Goal: Task Accomplishment & Management: Complete application form

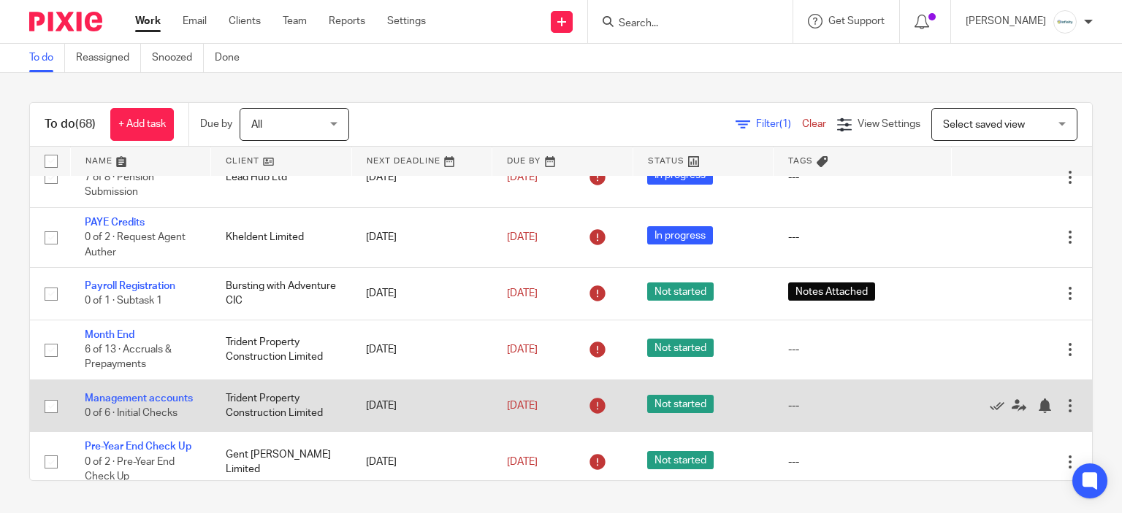
scroll to position [292, 0]
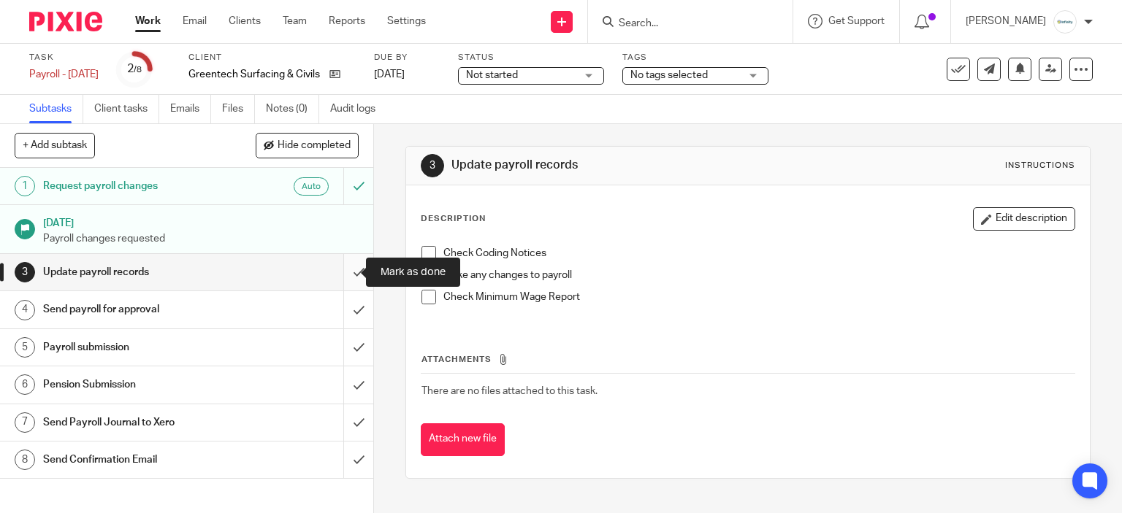
click at [354, 277] on input "submit" at bounding box center [186, 272] width 373 height 37
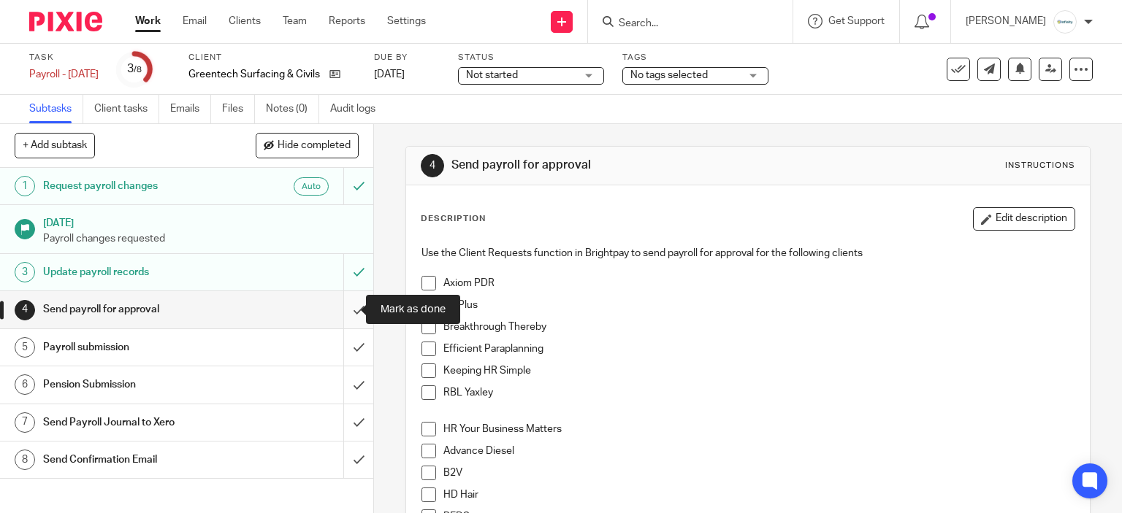
click at [356, 312] on input "submit" at bounding box center [186, 309] width 373 height 37
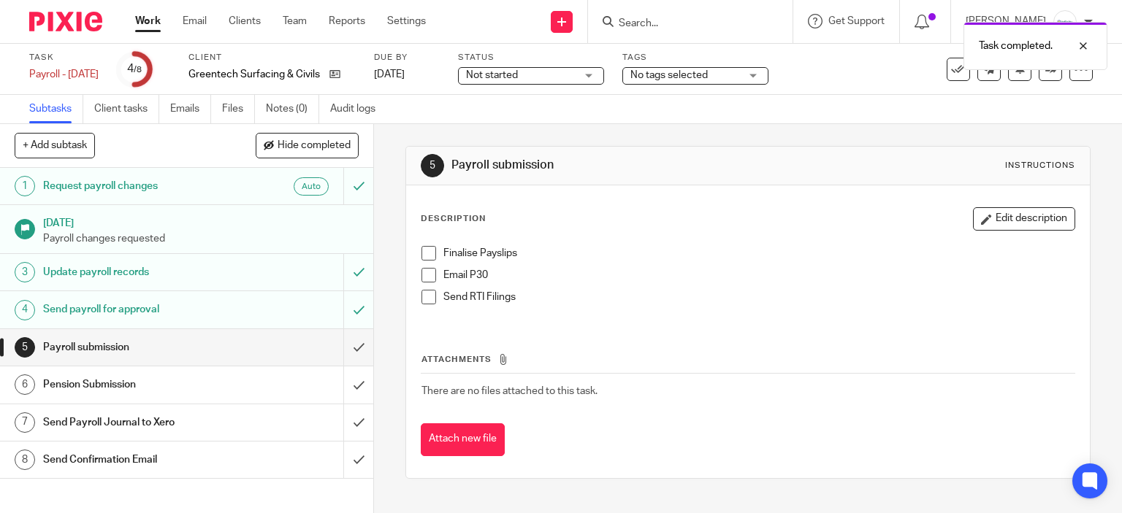
click at [421, 257] on span at bounding box center [428, 253] width 15 height 15
click at [421, 283] on li "Email P30" at bounding box center [748, 279] width 654 height 22
click at [426, 291] on span at bounding box center [428, 297] width 15 height 15
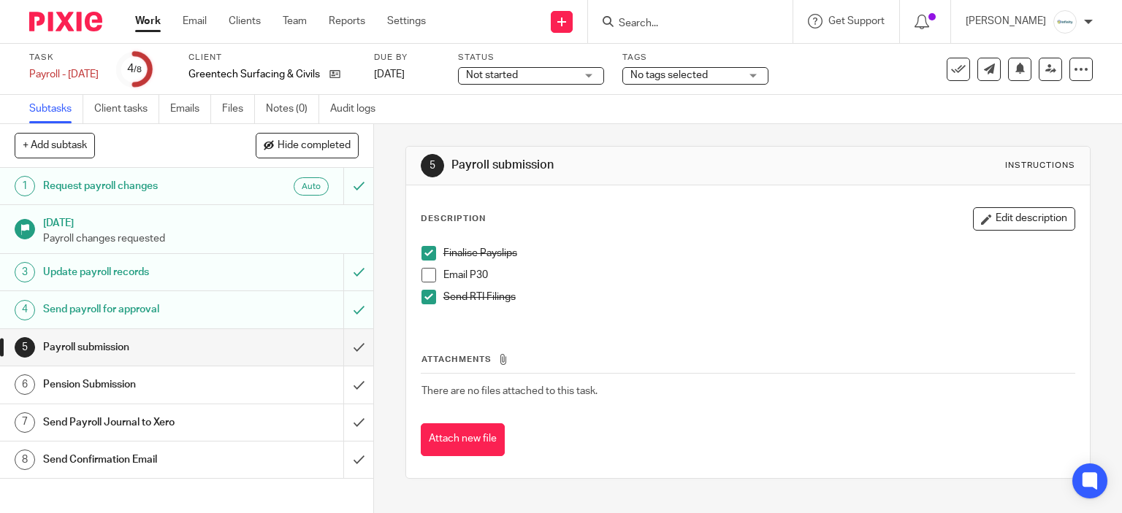
click at [429, 277] on span at bounding box center [428, 275] width 15 height 15
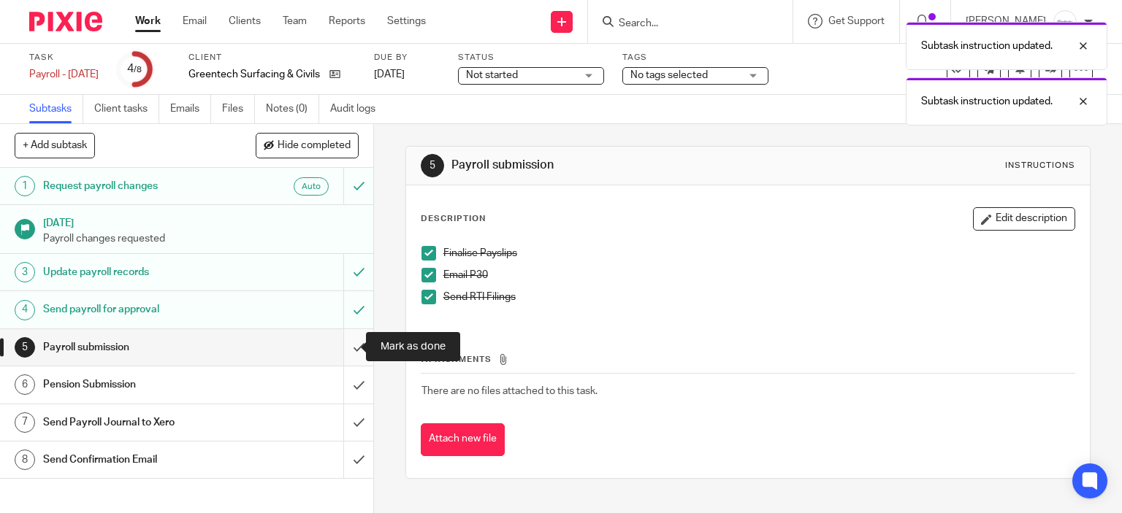
click at [356, 345] on input "submit" at bounding box center [186, 347] width 373 height 37
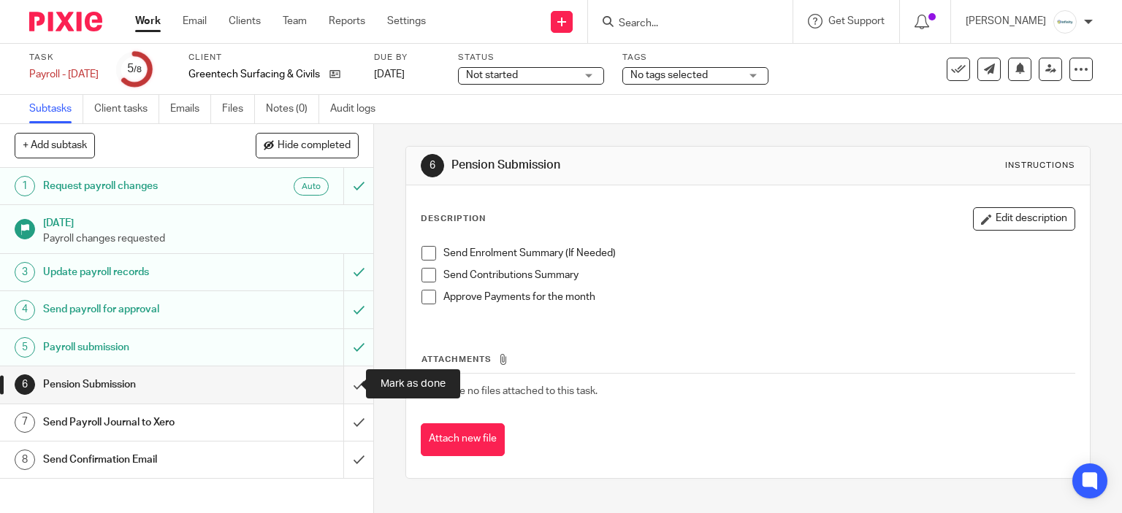
click at [332, 380] on input "submit" at bounding box center [186, 385] width 373 height 37
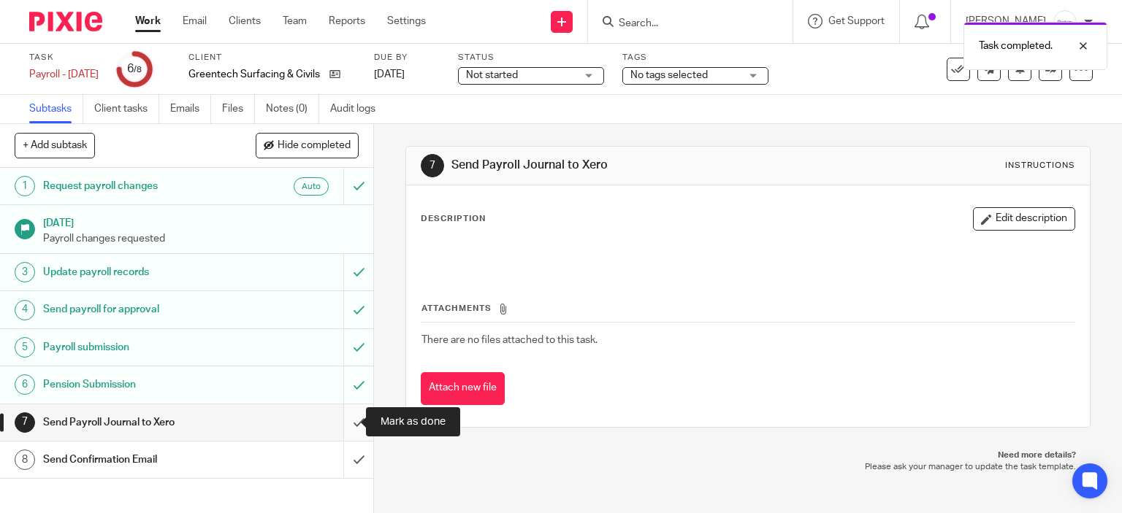
click at [346, 419] on input "submit" at bounding box center [186, 423] width 373 height 37
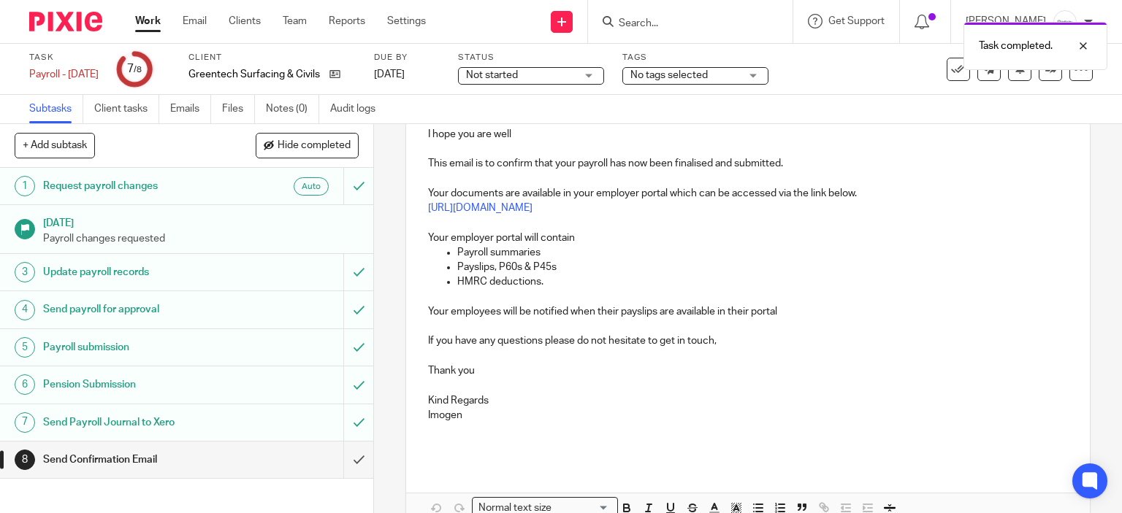
scroll to position [286, 0]
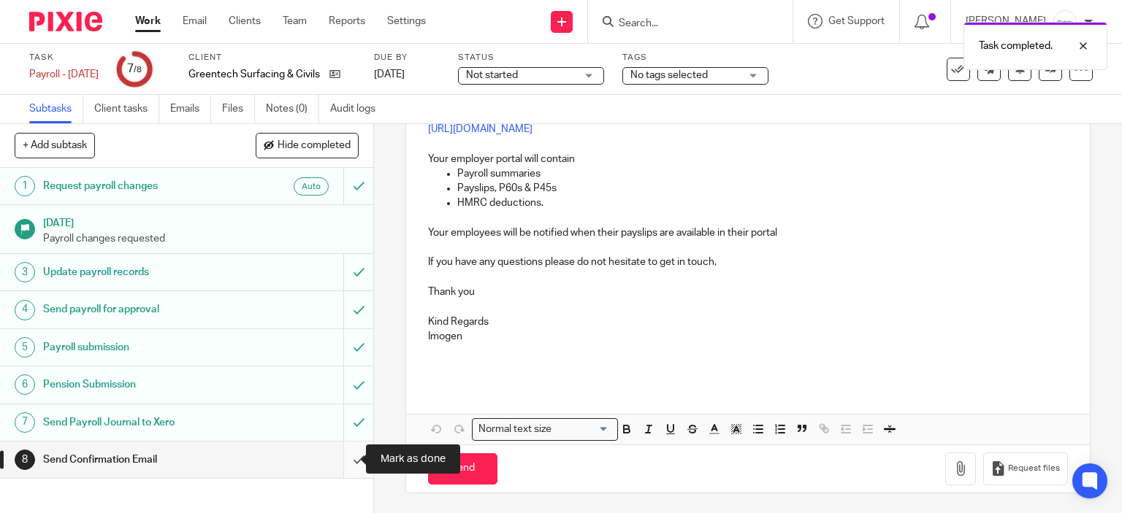
click at [340, 469] on input "submit" at bounding box center [186, 460] width 373 height 37
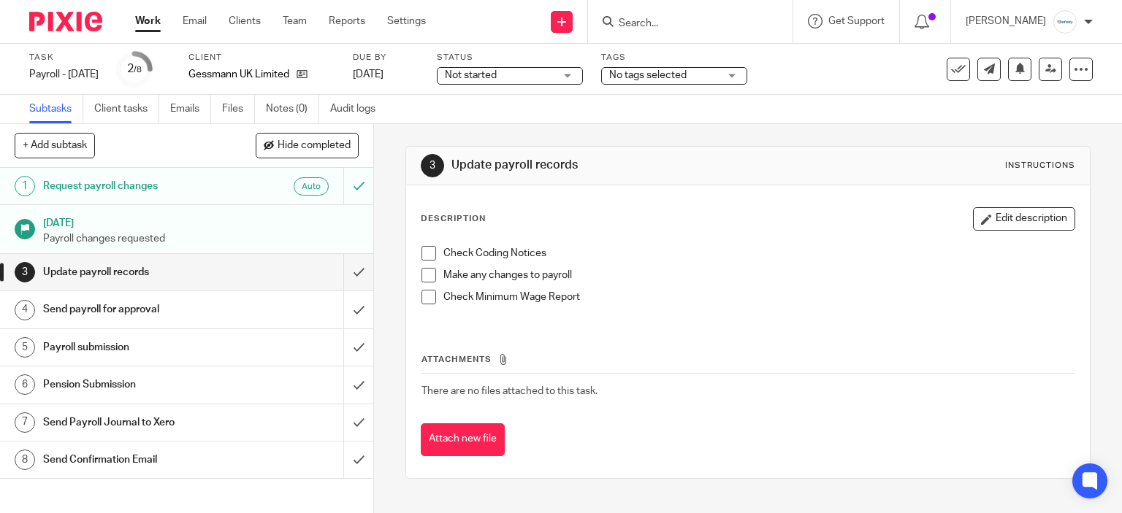
click at [431, 246] on li "Check Coding Notices" at bounding box center [748, 257] width 654 height 22
click at [425, 253] on span at bounding box center [428, 253] width 15 height 15
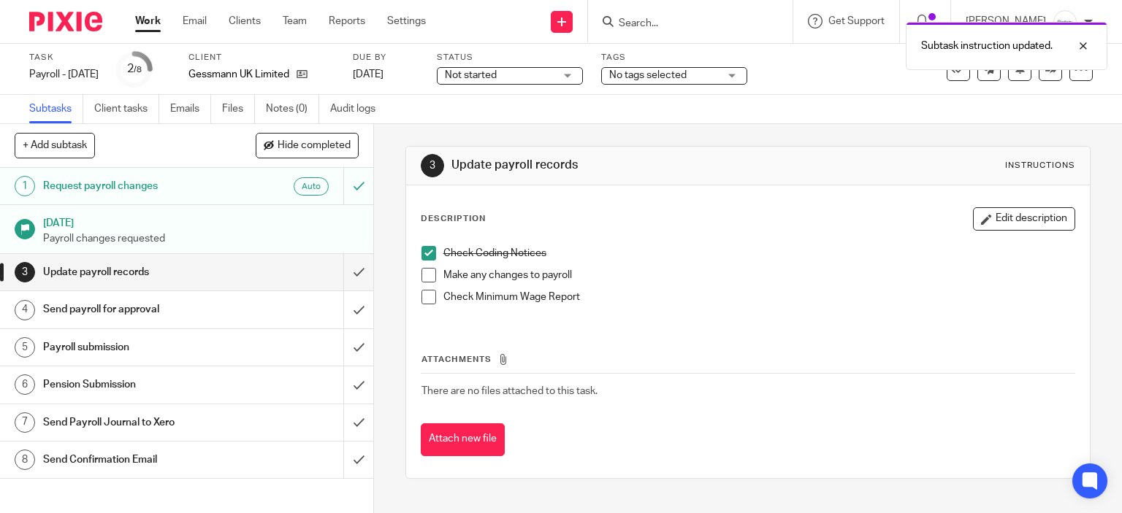
click at [423, 272] on span at bounding box center [428, 275] width 15 height 15
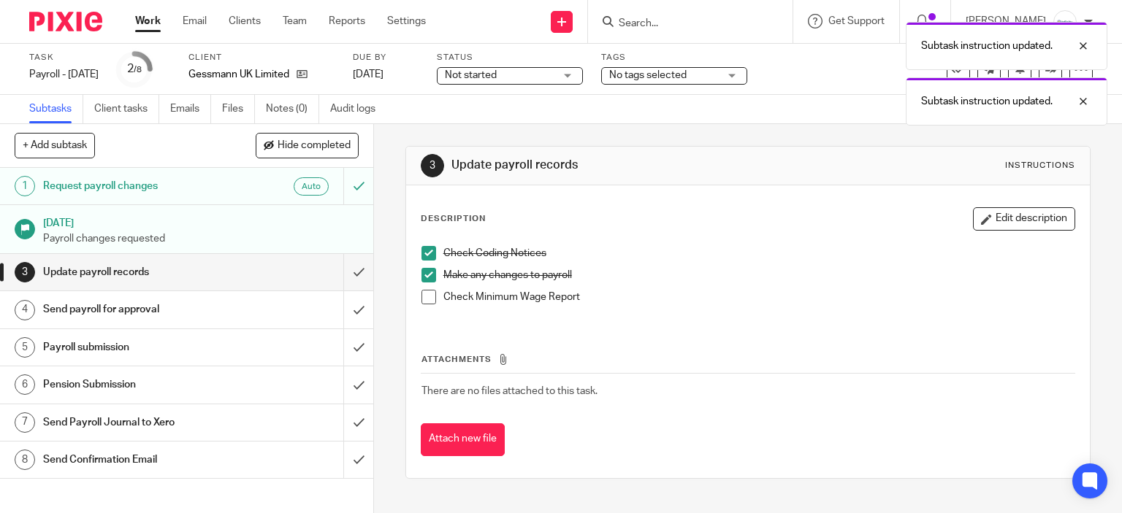
click at [421, 286] on li "Make any changes to payroll" at bounding box center [748, 279] width 654 height 22
click at [430, 298] on span at bounding box center [428, 297] width 15 height 15
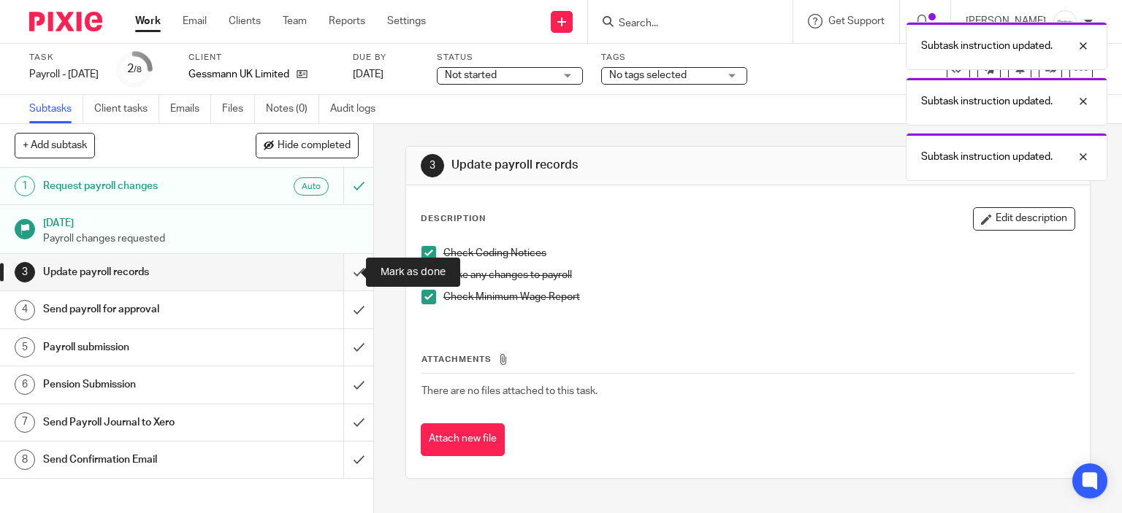
click at [343, 283] on input "submit" at bounding box center [186, 272] width 373 height 37
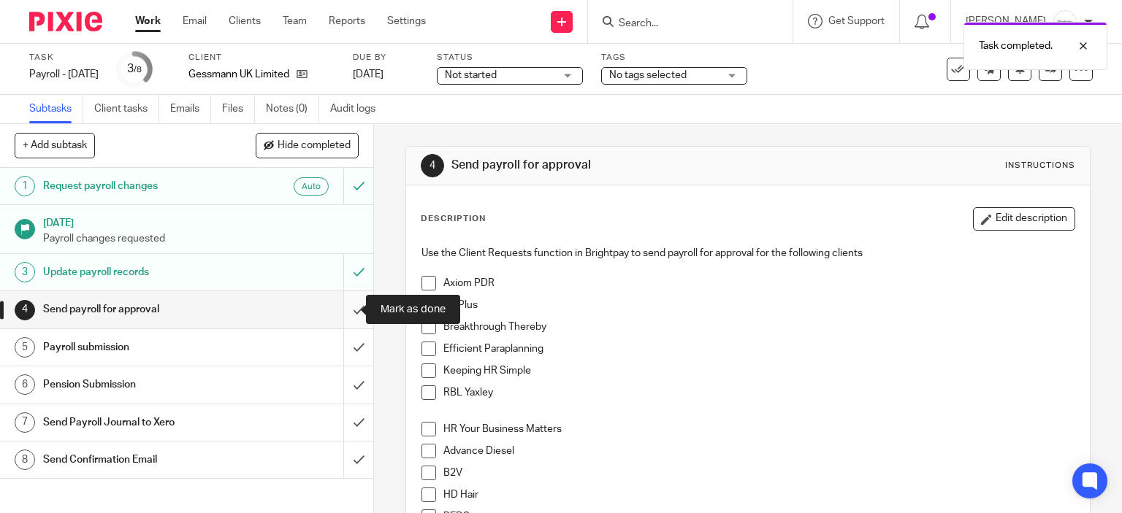
click at [354, 306] on input "submit" at bounding box center [186, 309] width 373 height 37
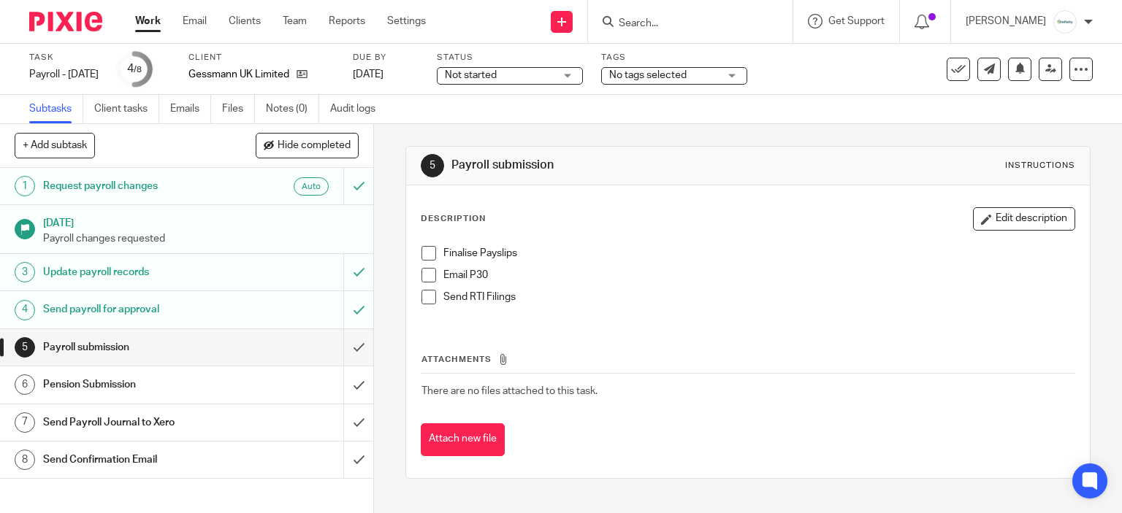
click at [421, 236] on div "Description Edit description Finalise Payslips Email P30 Send RTI Filings" at bounding box center [748, 265] width 655 height 116
click at [427, 248] on span at bounding box center [428, 253] width 15 height 15
click at [427, 291] on span at bounding box center [428, 297] width 15 height 15
click at [421, 280] on span at bounding box center [428, 275] width 15 height 15
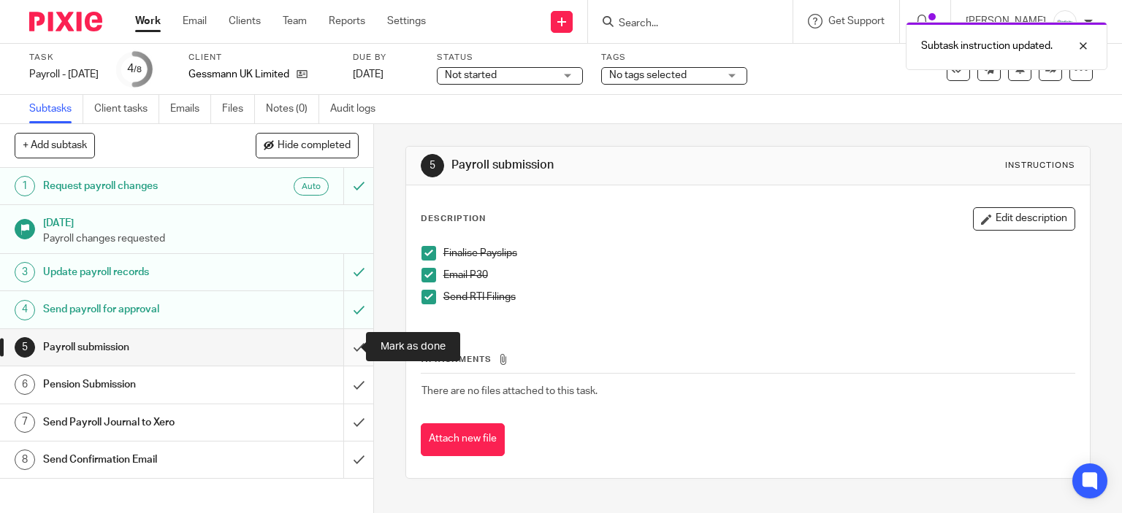
click at [335, 353] on input "submit" at bounding box center [186, 347] width 373 height 37
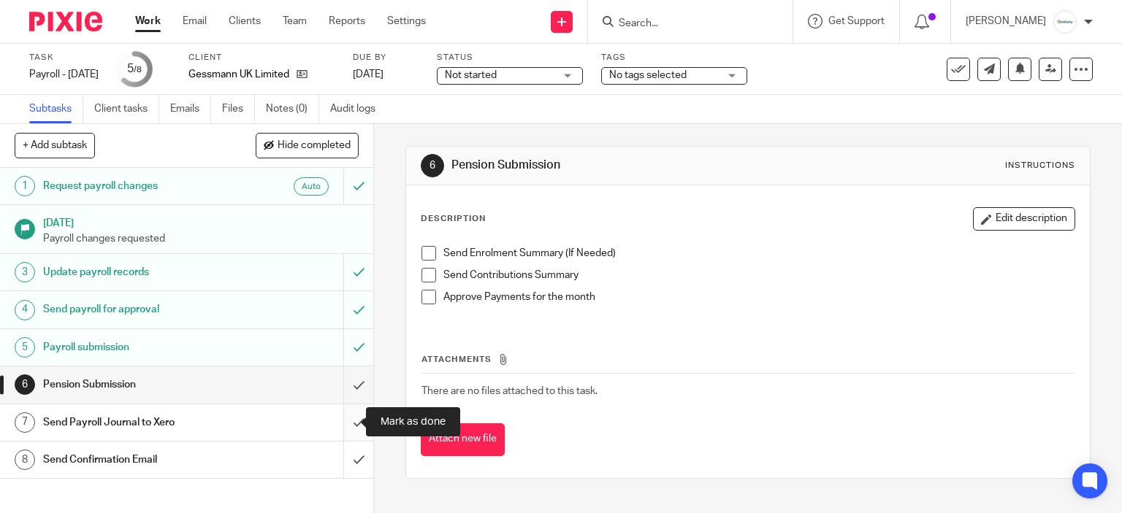
click at [339, 421] on input "submit" at bounding box center [186, 423] width 373 height 37
click at [424, 256] on span at bounding box center [428, 253] width 15 height 15
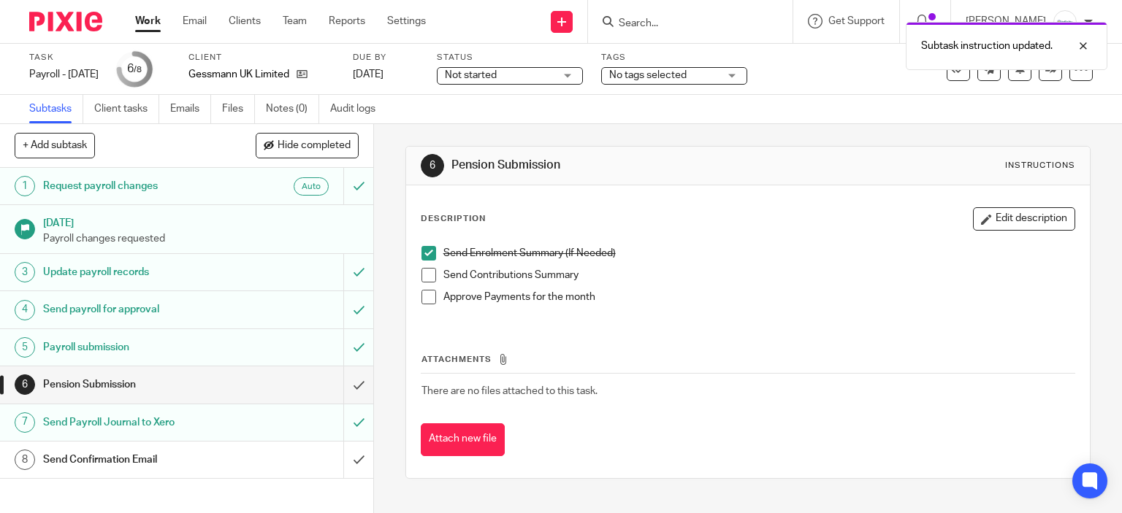
click at [429, 268] on span at bounding box center [428, 275] width 15 height 15
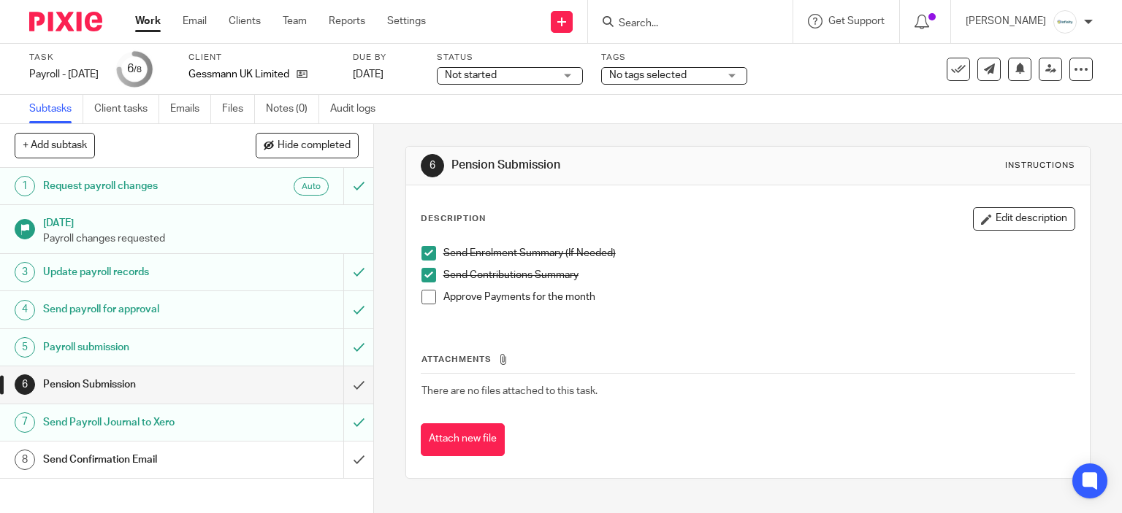
click at [429, 290] on span at bounding box center [428, 297] width 15 height 15
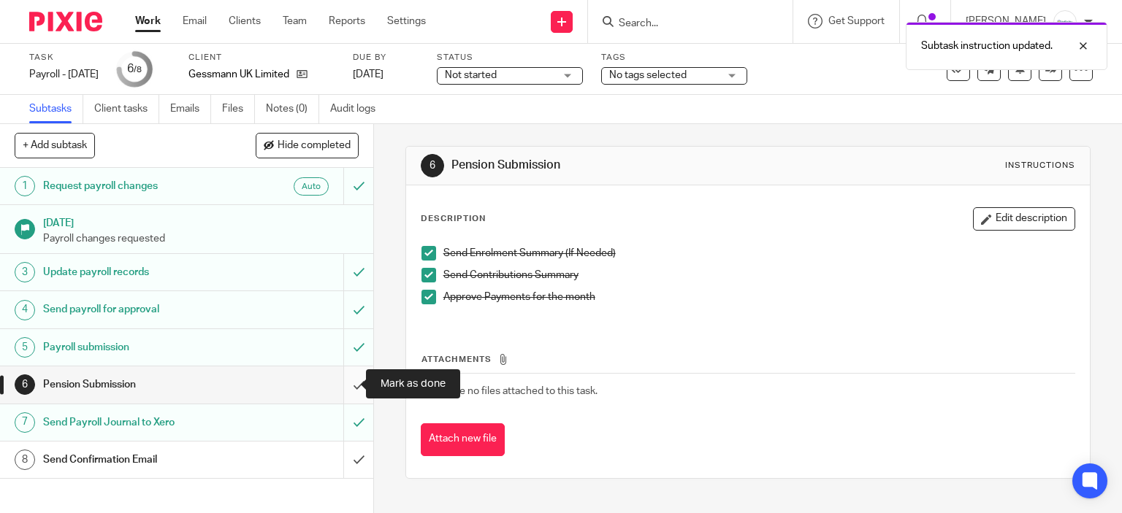
click at [353, 373] on input "submit" at bounding box center [186, 385] width 373 height 37
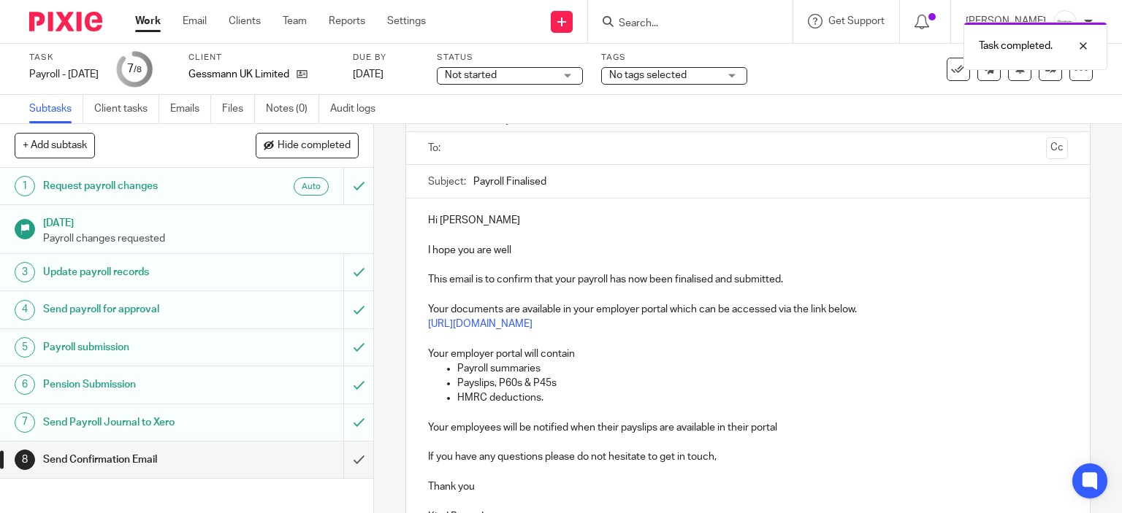
scroll to position [67, 0]
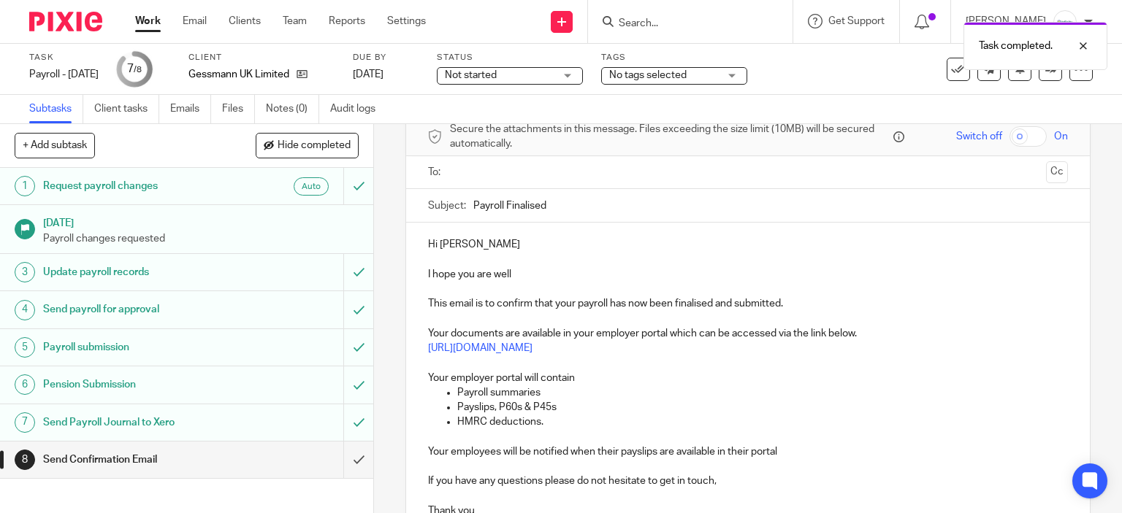
click at [620, 167] on input "text" at bounding box center [747, 172] width 585 height 17
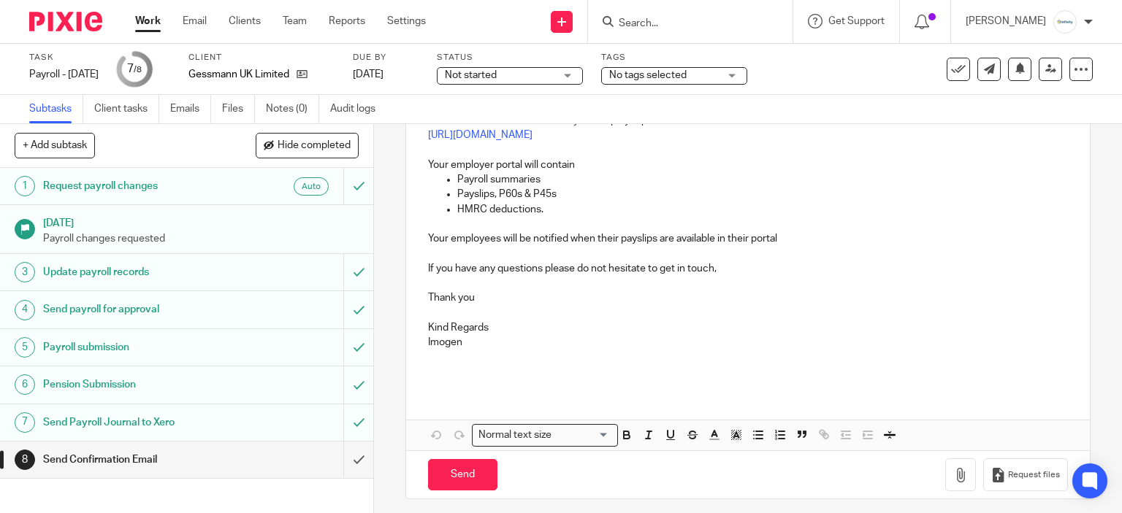
scroll to position [289, 0]
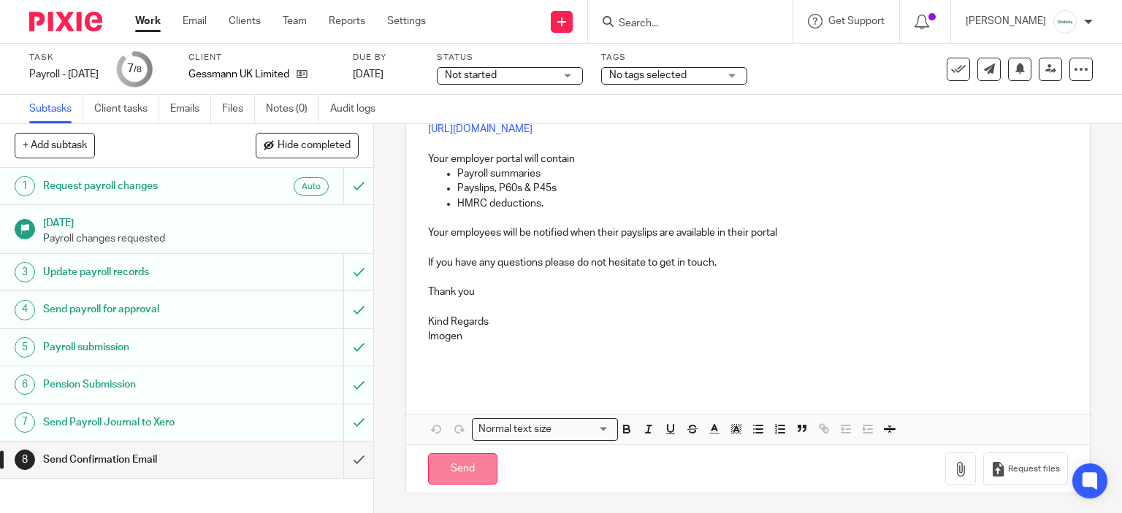
click at [451, 472] on input "Send" at bounding box center [462, 469] width 69 height 31
type input "Sent"
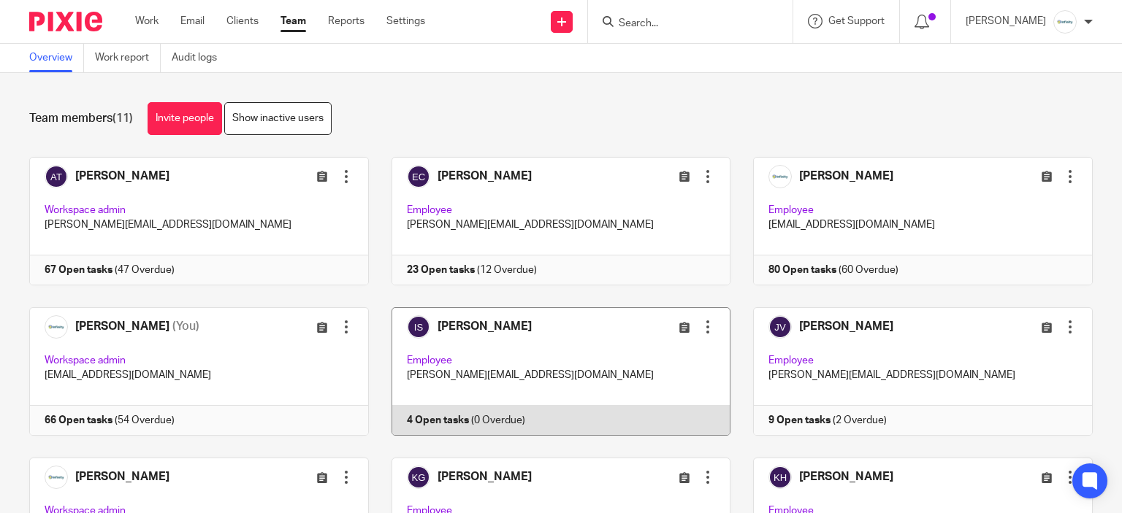
click at [529, 391] on link at bounding box center [550, 371] width 362 height 129
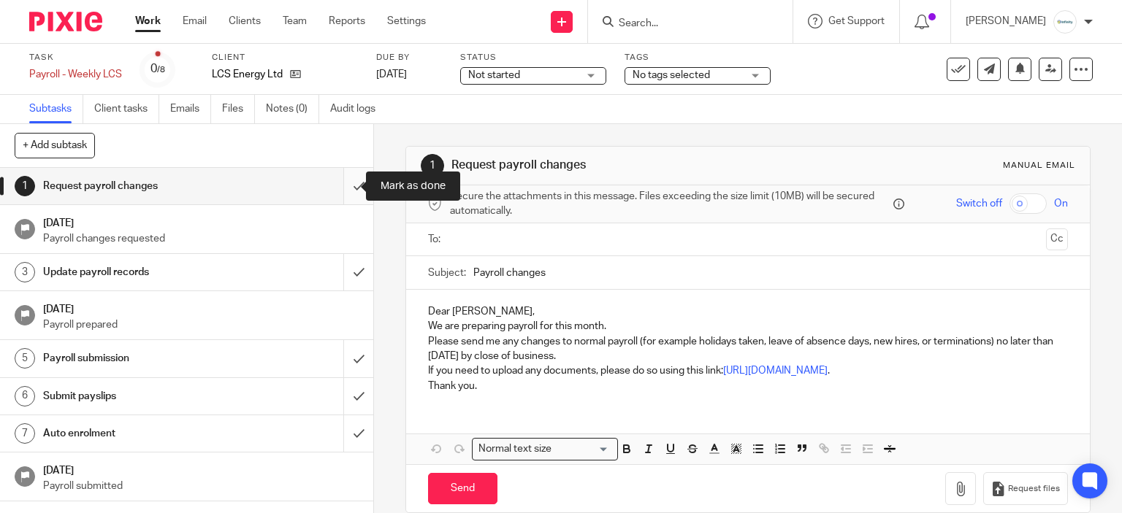
click at [348, 192] on input "submit" at bounding box center [186, 186] width 373 height 37
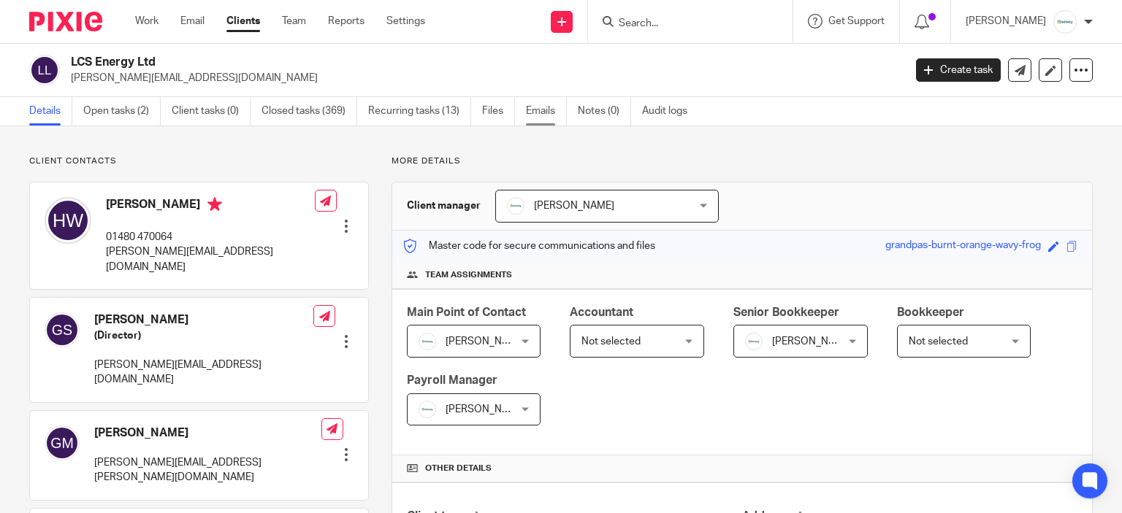
click at [544, 107] on link "Emails" at bounding box center [546, 111] width 41 height 28
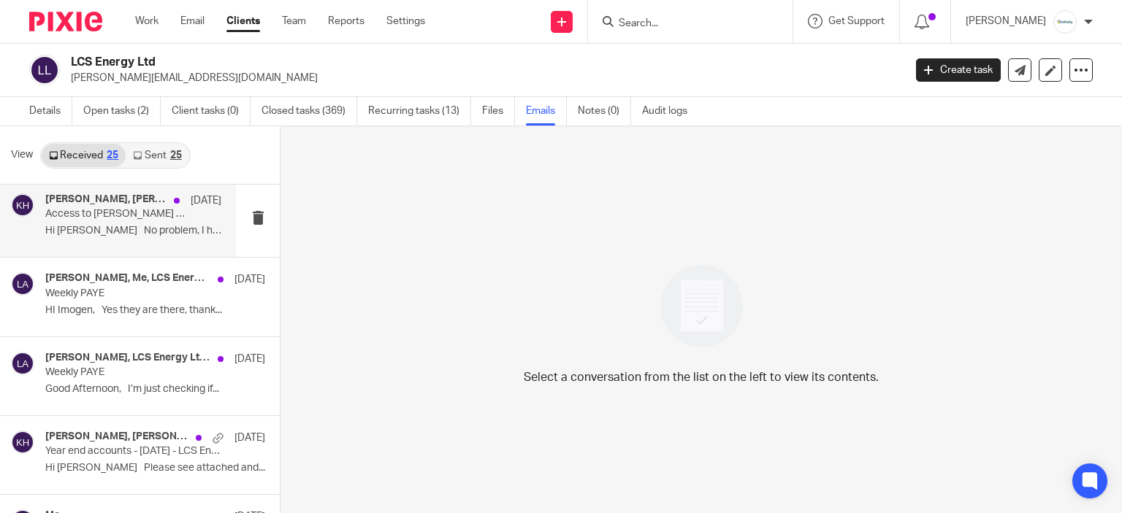
scroll to position [949, 0]
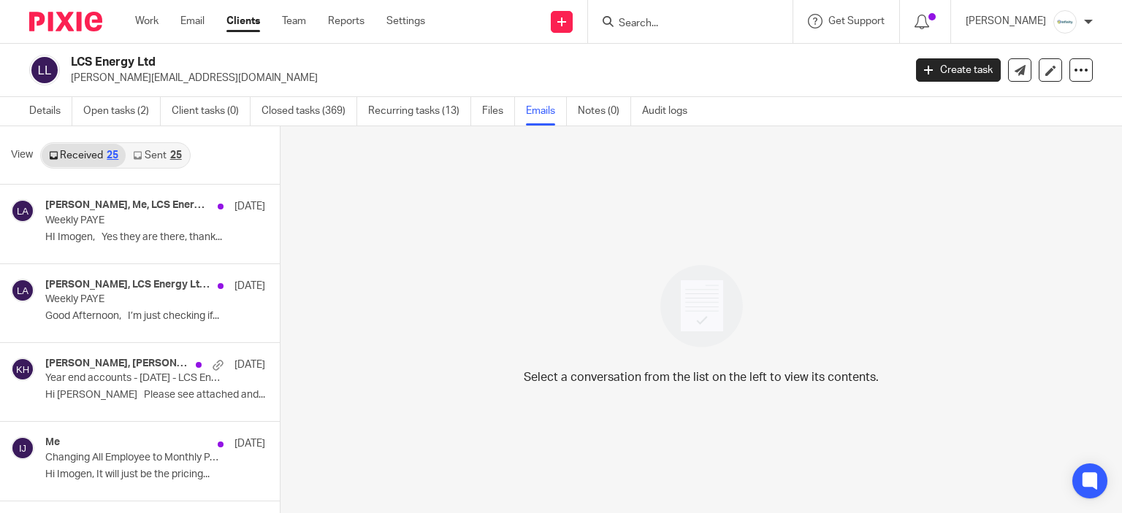
click at [123, 245] on div "Genevieve Martin, Me, LCS Energy Ltd Accounts 12 Sep Weekly PAYE HI Imogen, Yes…" at bounding box center [155, 223] width 220 height 49
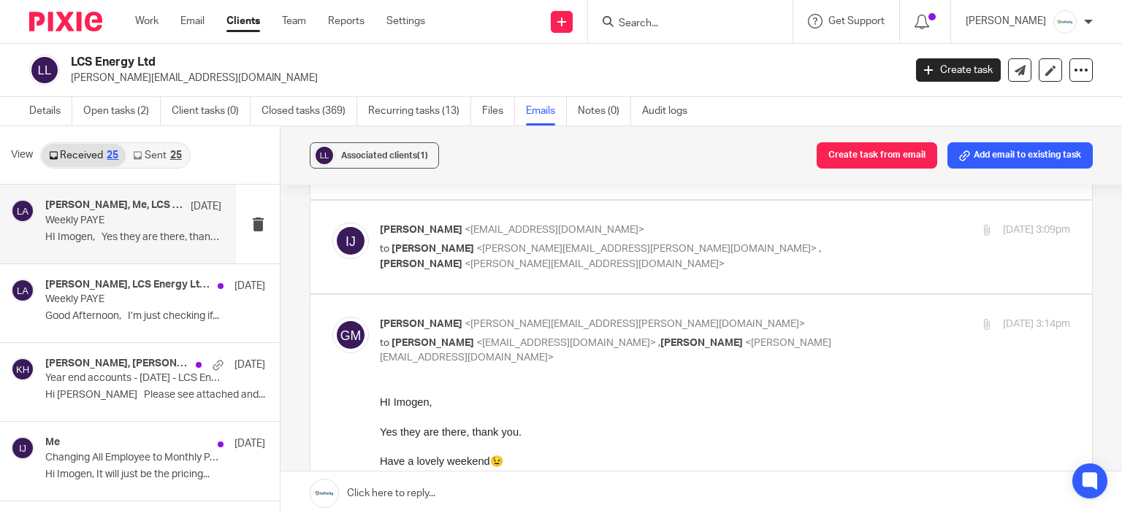
scroll to position [219, 0]
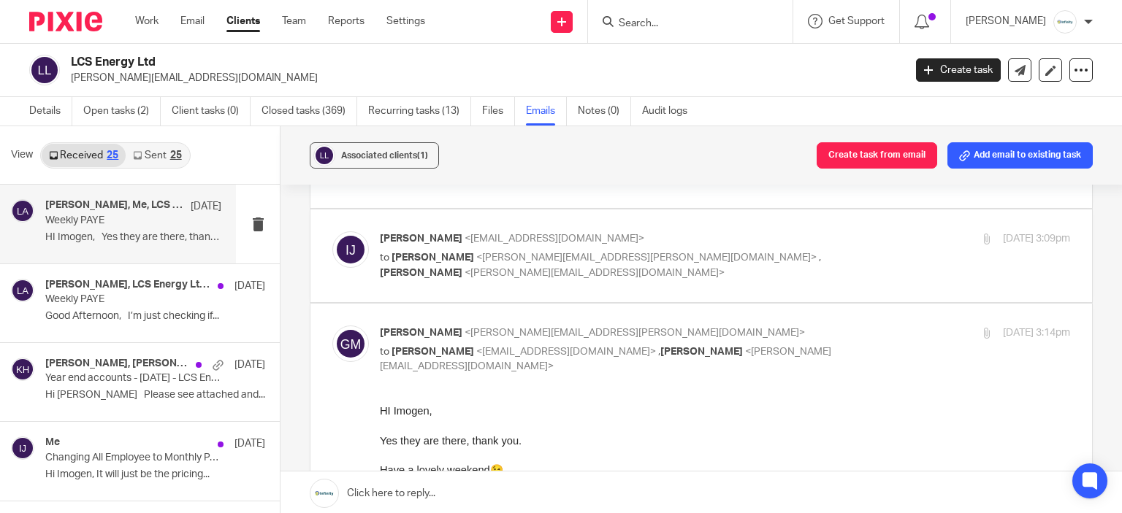
click at [800, 264] on p "to Genevieve Martin <genevieve.martin@lcsenergy.co.uk> , Harriet Stephens <harr…" at bounding box center [610, 265] width 460 height 30
checkbox input "true"
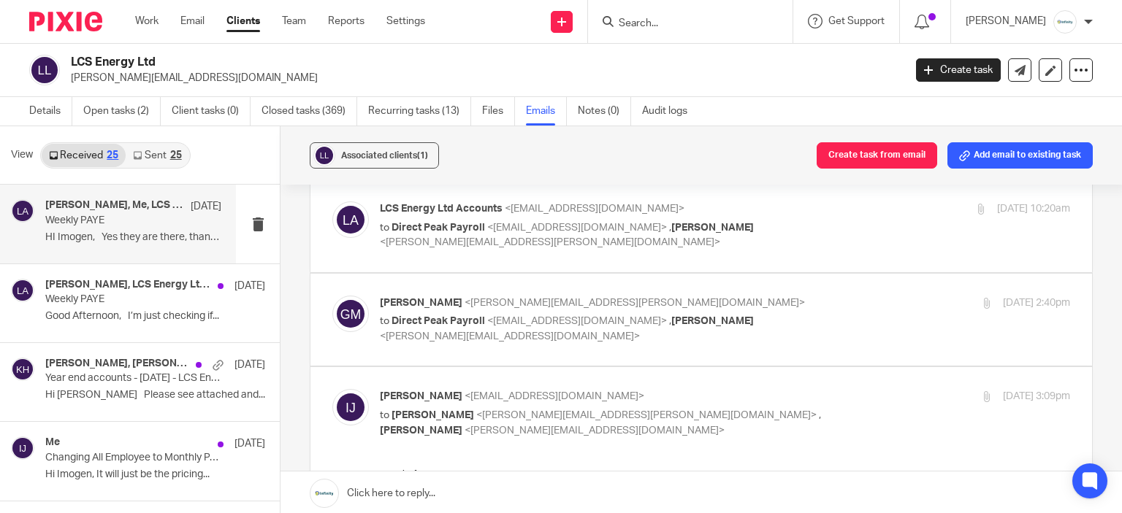
scroll to position [0, 0]
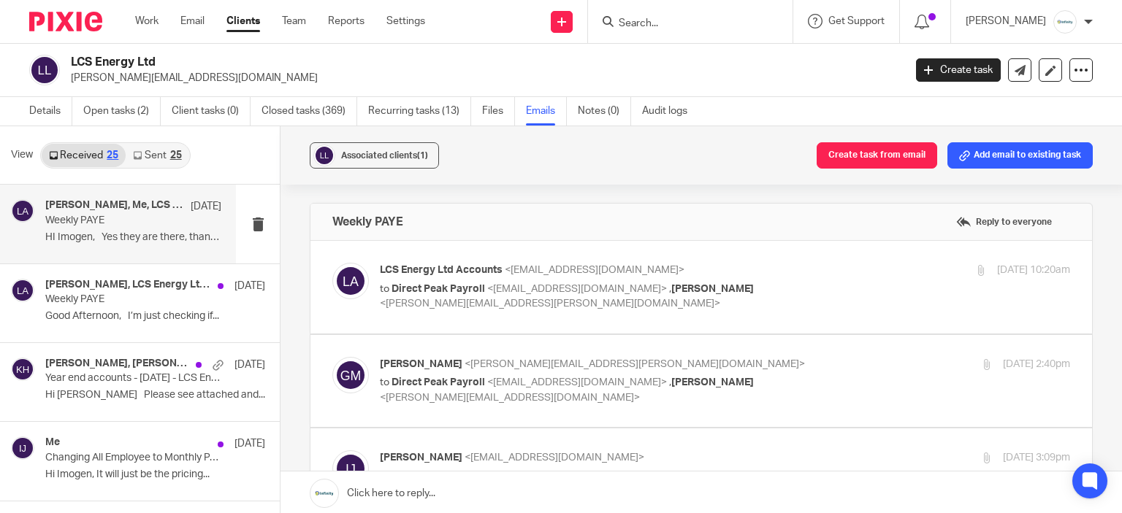
drag, startPoint x: 768, startPoint y: 364, endPoint x: 795, endPoint y: 284, distance: 84.1
click at [765, 362] on p "Genevieve Martin <genevieve.martin@lcsenergy.co.uk>" at bounding box center [610, 364] width 460 height 15
checkbox input "true"
click at [796, 283] on p "to Direct Peak Payroll <payroll@directpeak.co.uk> , Genevieve Martin <genevieve…" at bounding box center [610, 297] width 460 height 30
checkbox input "true"
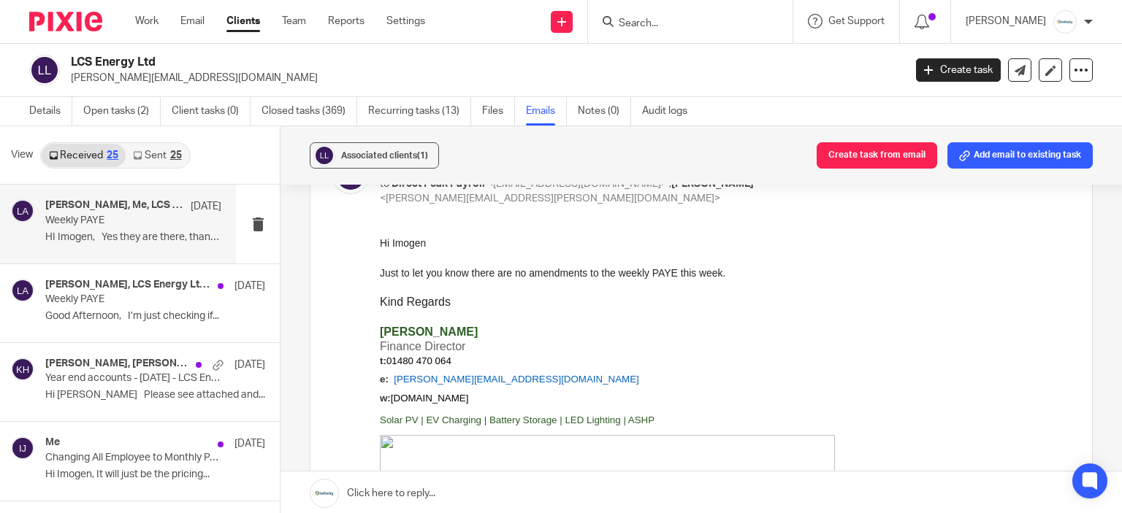
scroll to position [73, 0]
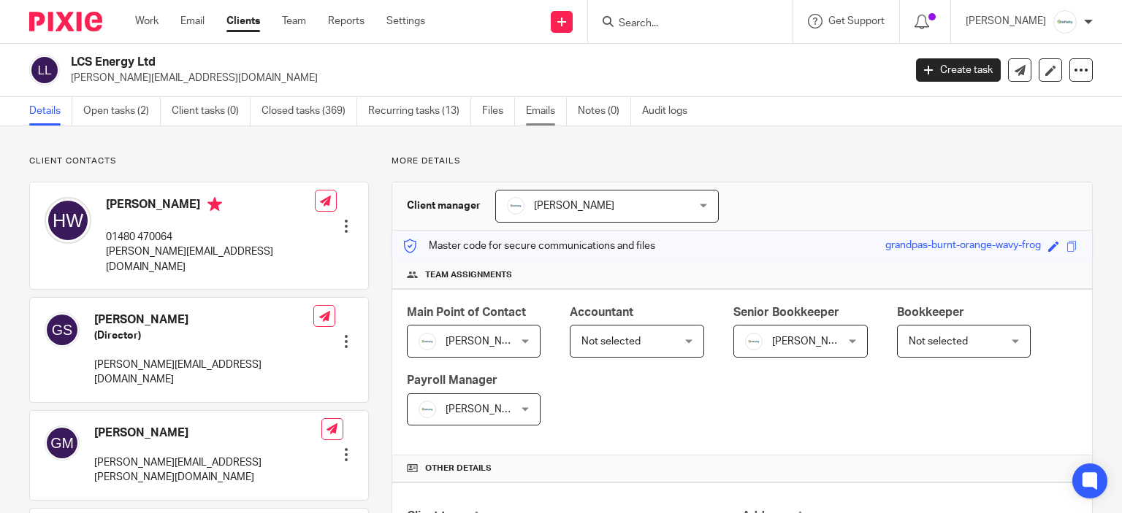
click at [528, 112] on link "Emails" at bounding box center [546, 111] width 41 height 28
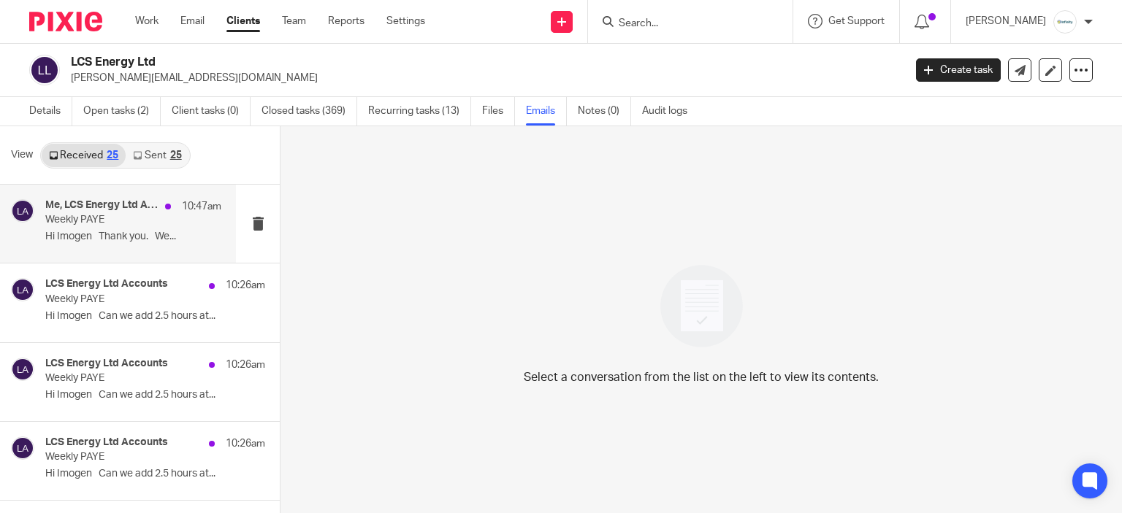
click at [140, 242] on p "Hi Imogen Thank you. We..." at bounding box center [133, 237] width 176 height 12
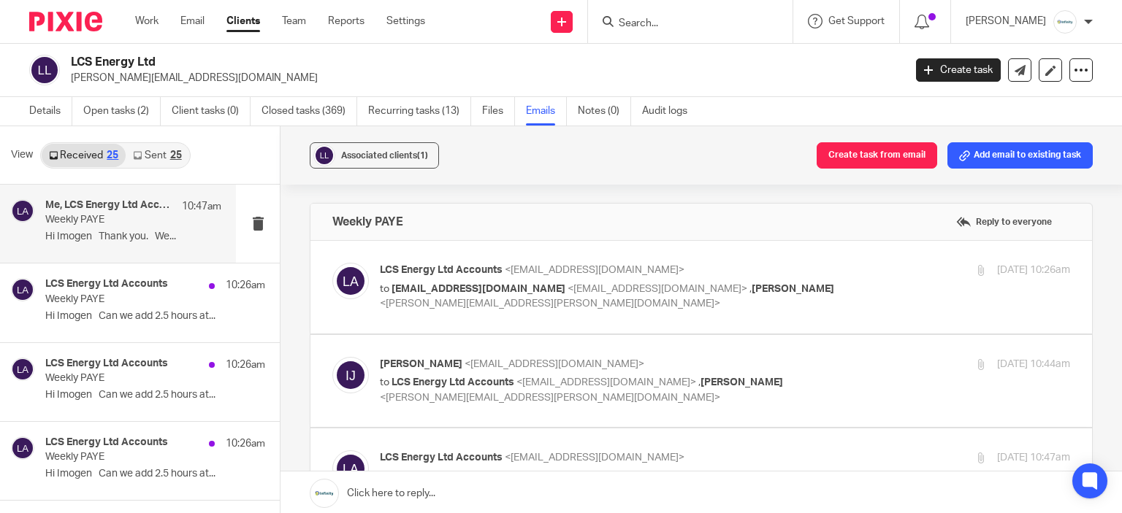
click at [786, 269] on p "LCS Energy Ltd Accounts <[EMAIL_ADDRESS][DOMAIN_NAME]>" at bounding box center [610, 270] width 460 height 15
checkbox input "true"
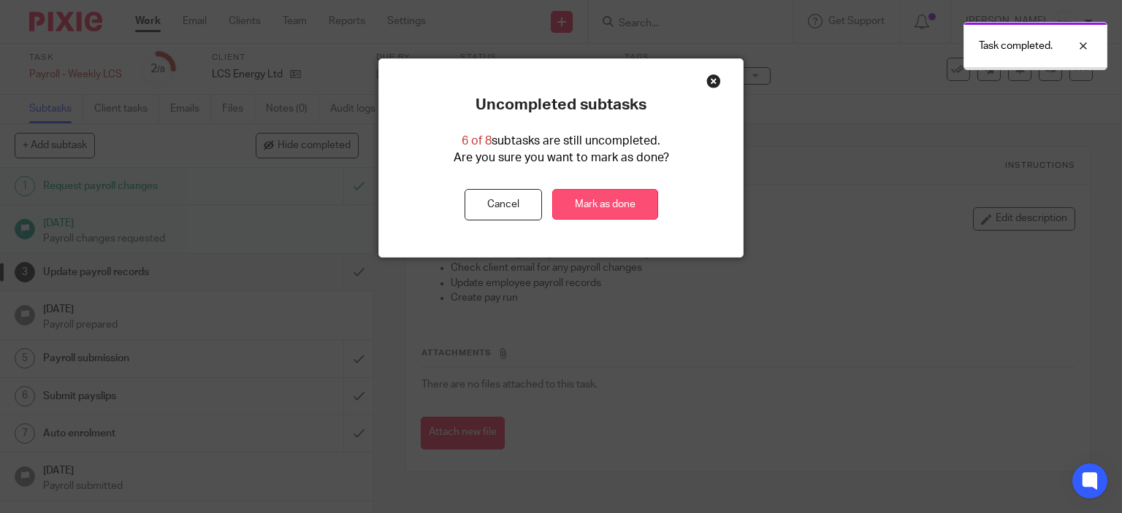
drag, startPoint x: 659, startPoint y: 205, endPoint x: 651, endPoint y: 206, distance: 7.3
click at [657, 205] on div "Uncompleted subtasks 6 of 8 subtasks are still uncompleted. Are you sure you wa…" at bounding box center [561, 158] width 364 height 125
click at [611, 197] on link "Mark as done" at bounding box center [605, 204] width 106 height 31
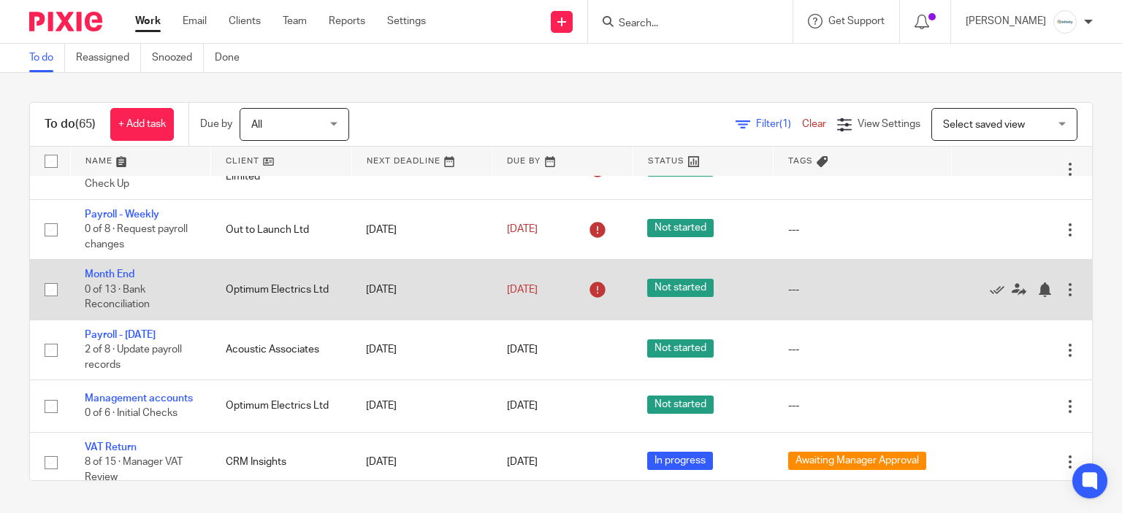
scroll to position [657, 0]
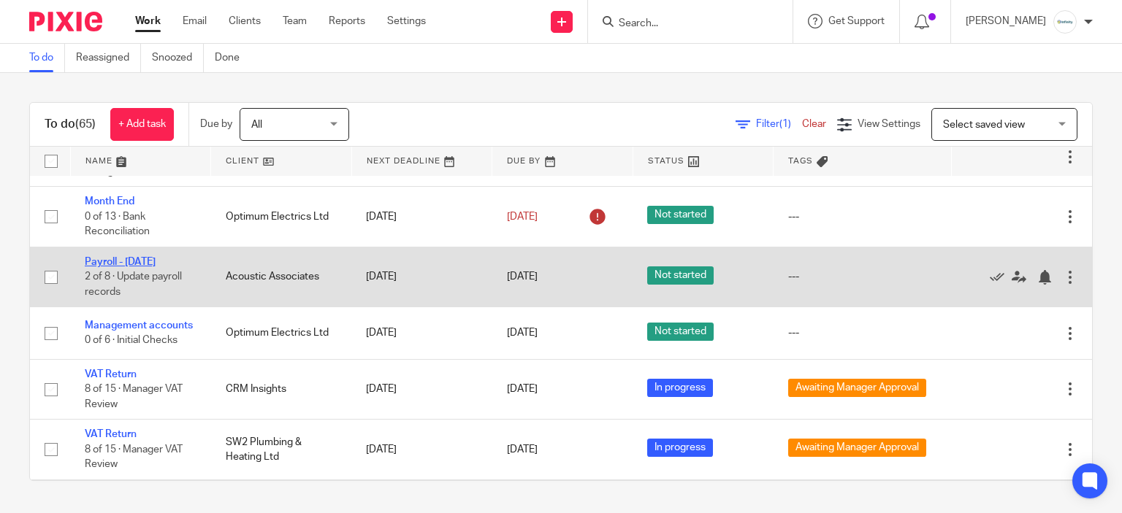
click at [131, 267] on link "Payroll - [DATE]" at bounding box center [120, 262] width 71 height 10
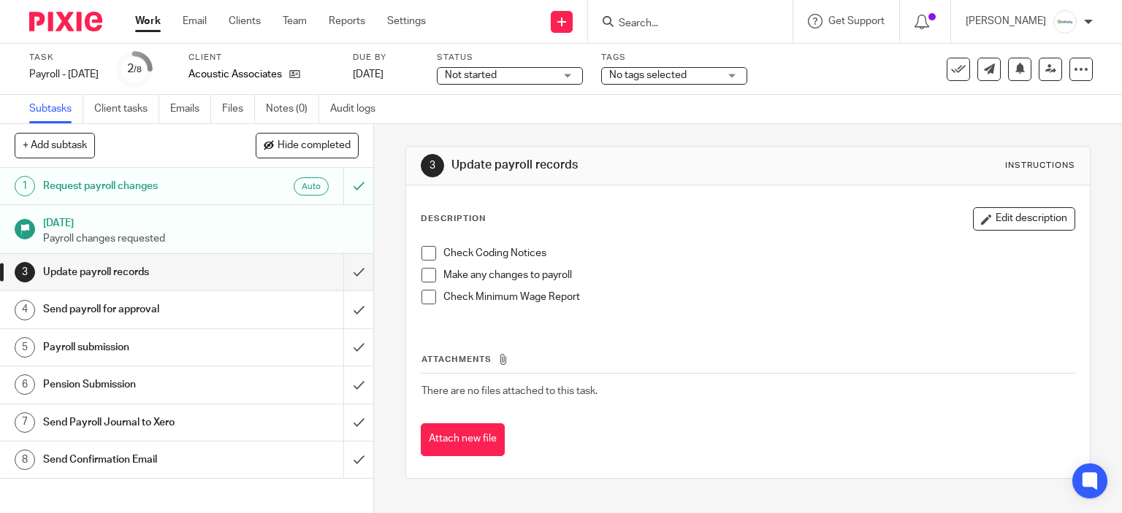
click at [328, 275] on link "3 Update payroll records" at bounding box center [171, 272] width 343 height 37
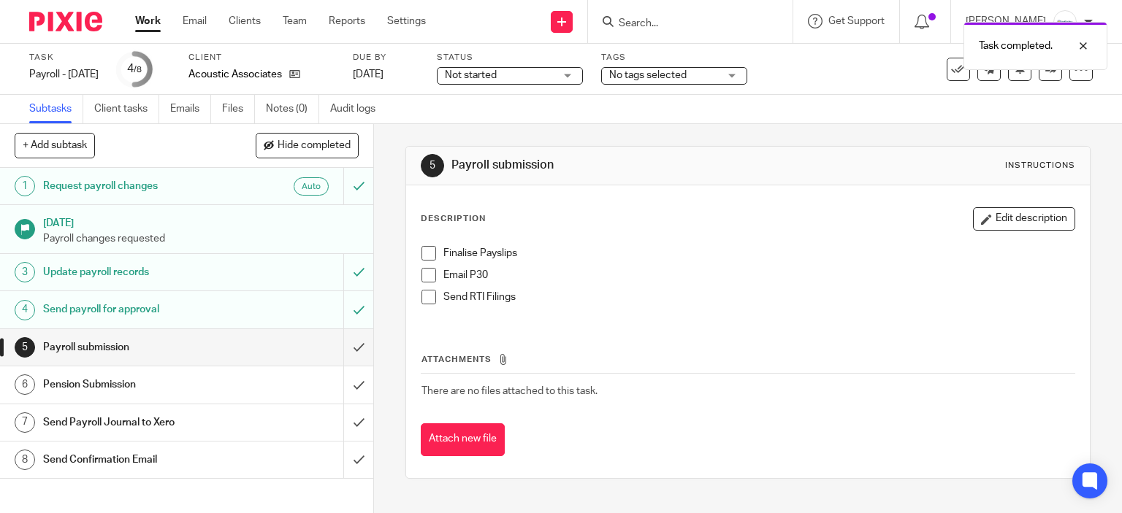
click at [421, 248] on span at bounding box center [428, 253] width 15 height 15
click at [422, 295] on span at bounding box center [428, 297] width 15 height 15
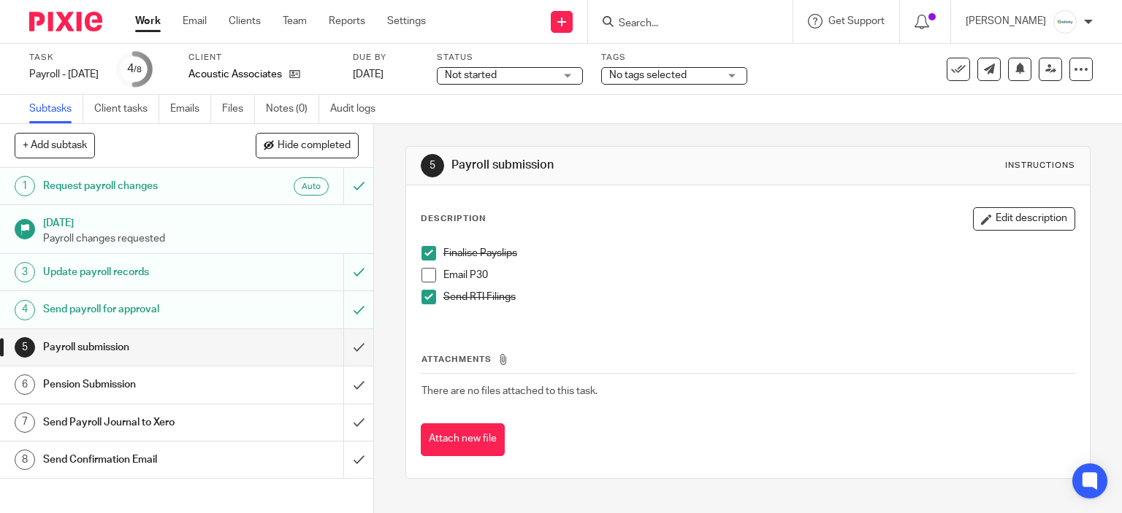
click at [421, 275] on span at bounding box center [428, 275] width 15 height 15
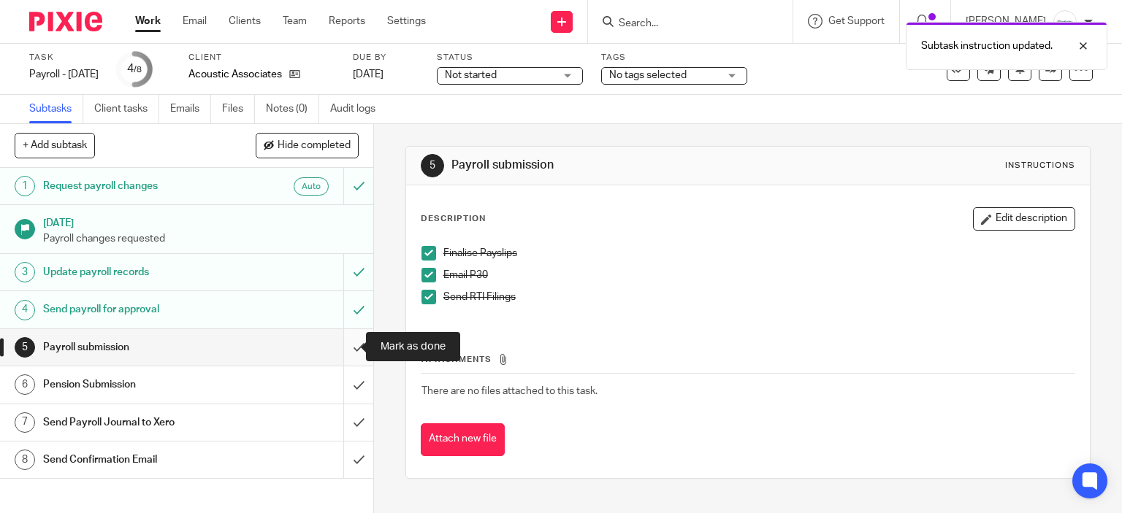
click at [346, 355] on input "submit" at bounding box center [186, 347] width 373 height 37
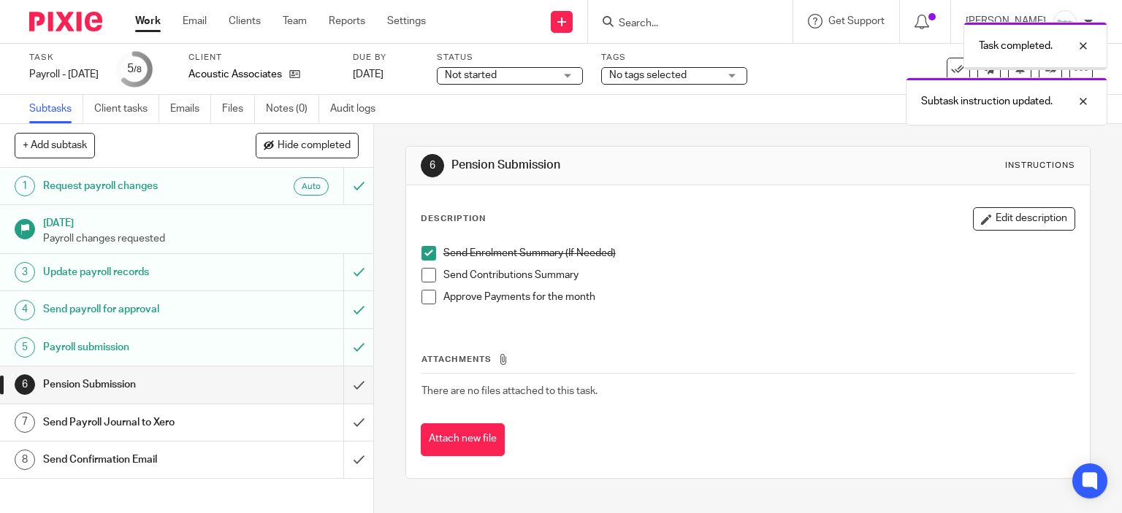
click at [422, 268] on span at bounding box center [428, 275] width 15 height 15
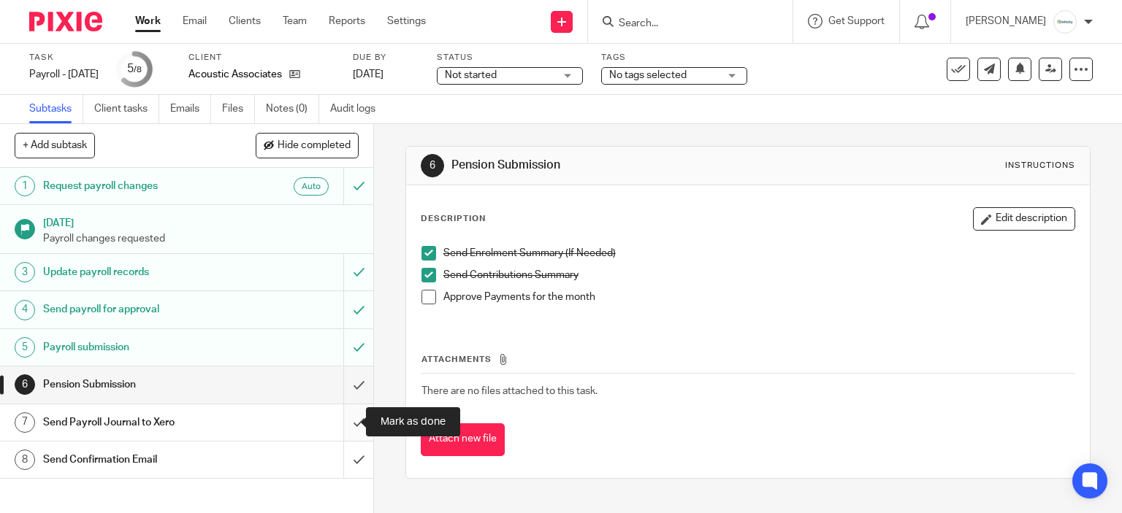
click at [348, 417] on input "submit" at bounding box center [186, 423] width 373 height 37
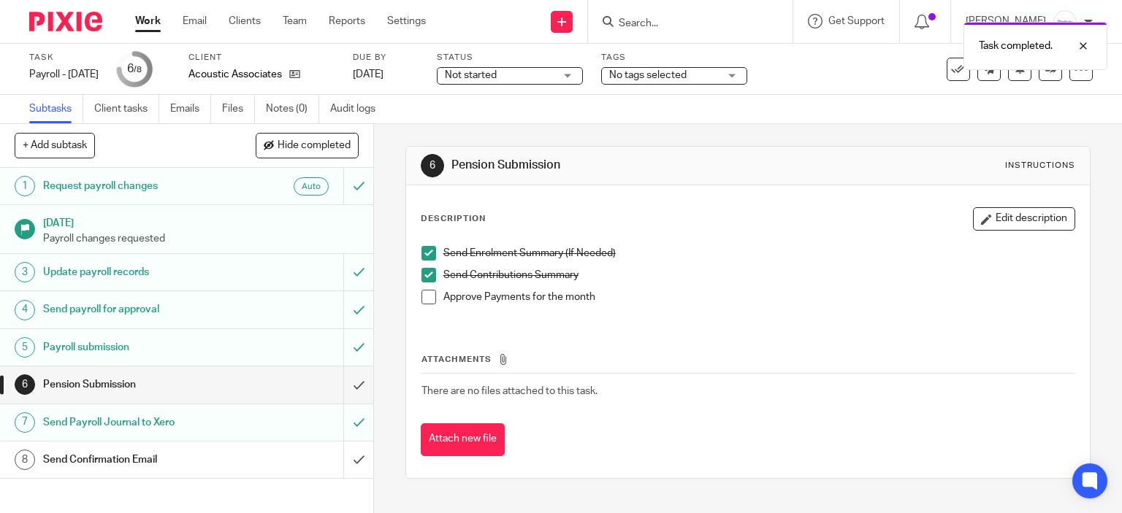
drag, startPoint x: 424, startPoint y: 299, endPoint x: 418, endPoint y: 306, distance: 9.8
click at [424, 299] on span at bounding box center [428, 297] width 15 height 15
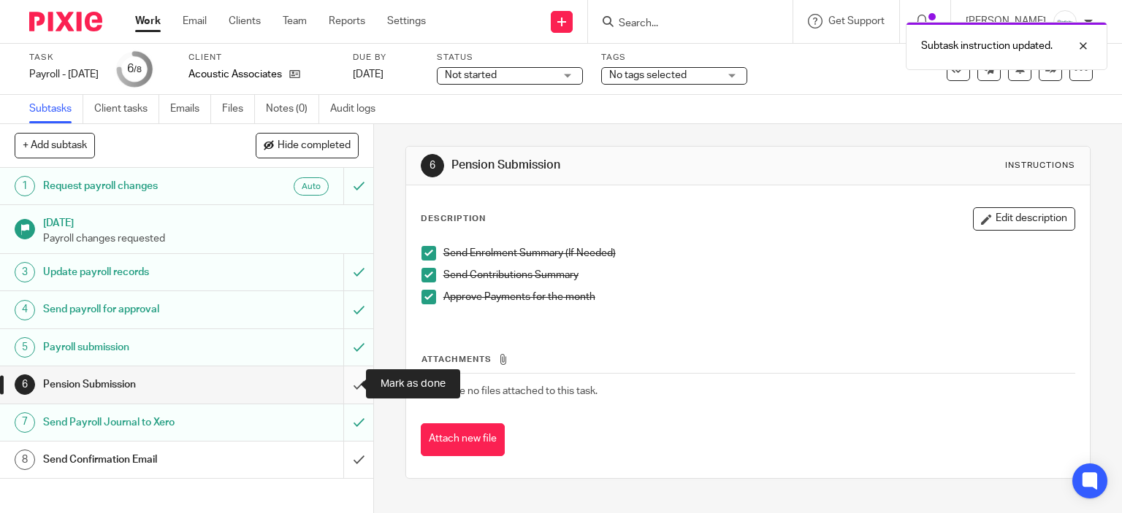
click at [343, 382] on input "submit" at bounding box center [186, 385] width 373 height 37
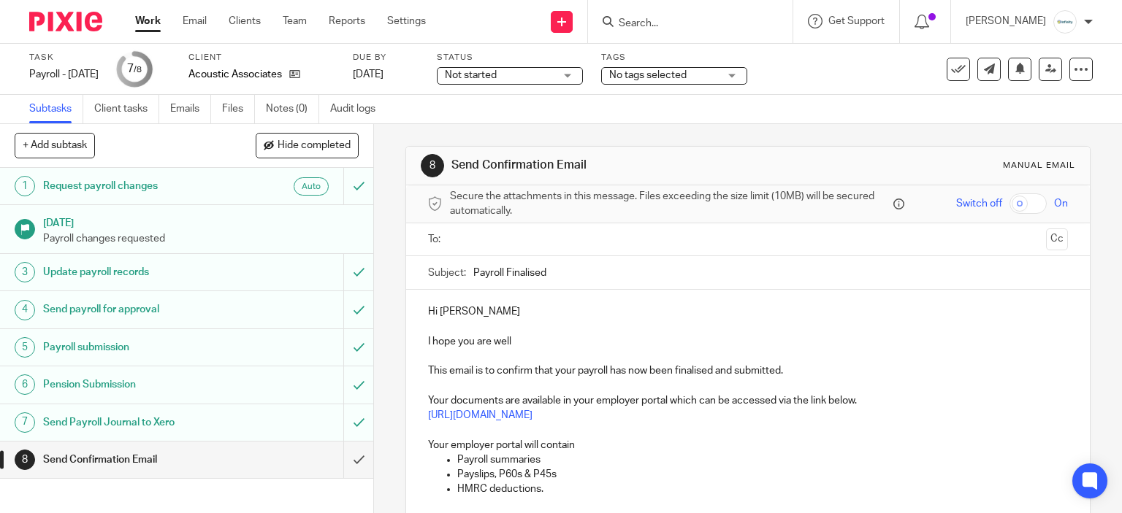
click at [510, 242] on input "text" at bounding box center [747, 240] width 585 height 17
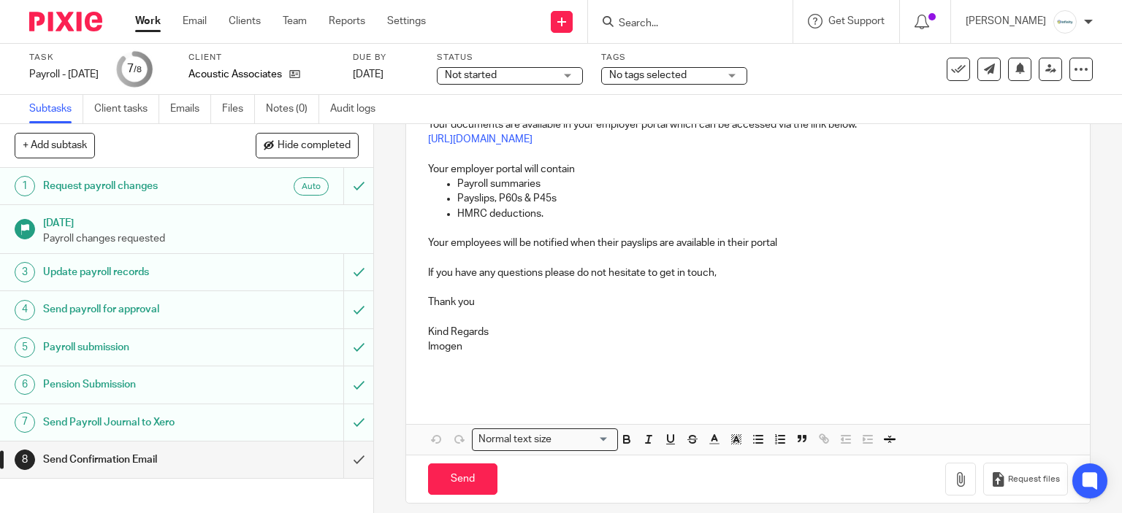
scroll to position [289, 0]
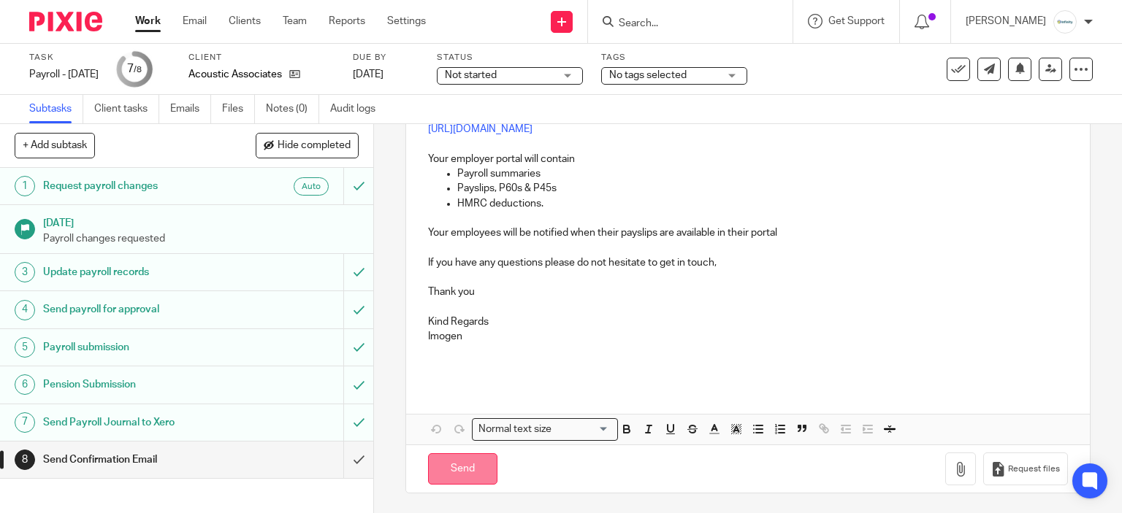
click at [449, 468] on input "Send" at bounding box center [462, 469] width 69 height 31
type input "Sent"
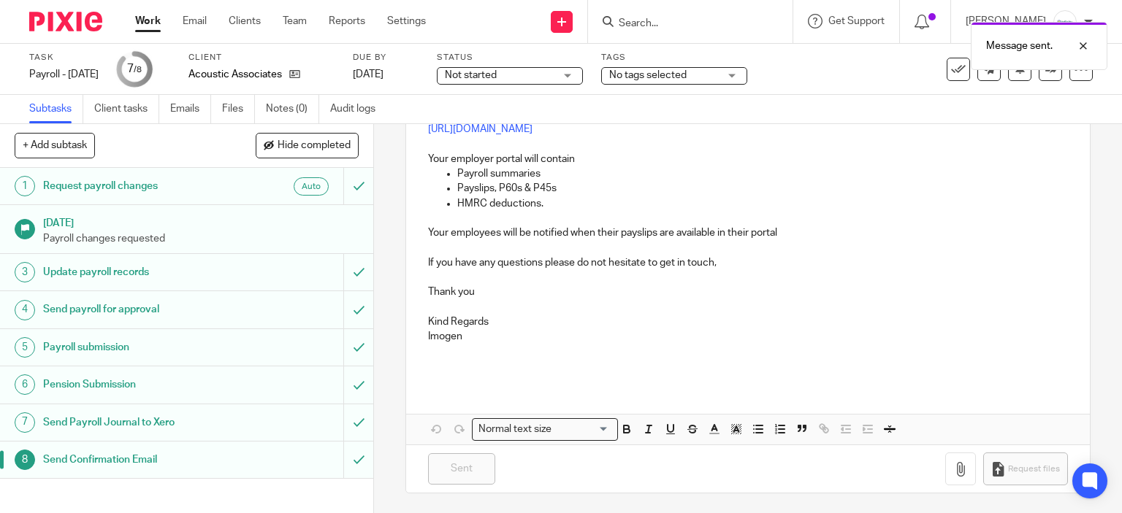
click at [156, 23] on link "Work" at bounding box center [148, 21] width 26 height 15
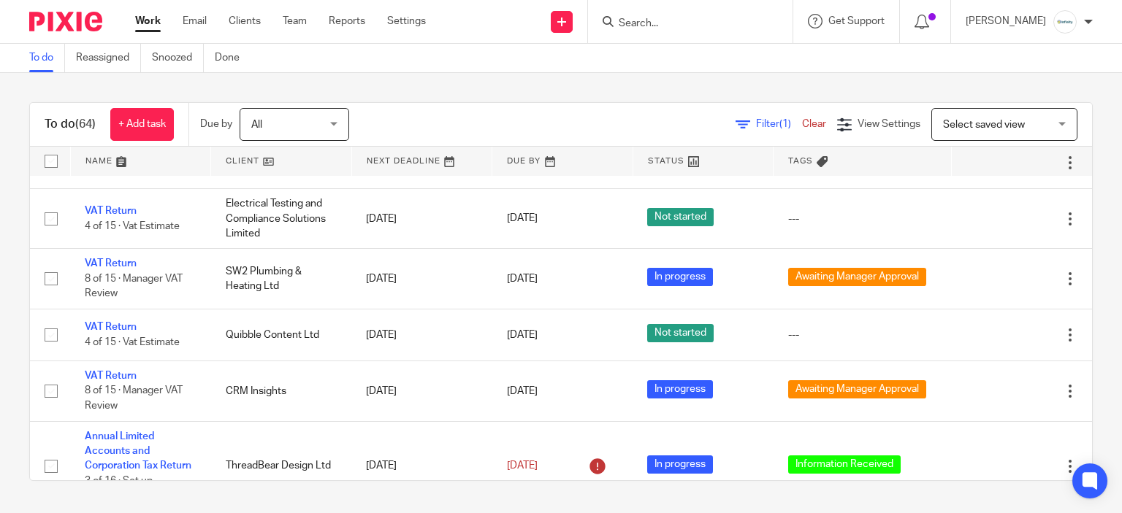
scroll to position [803, 0]
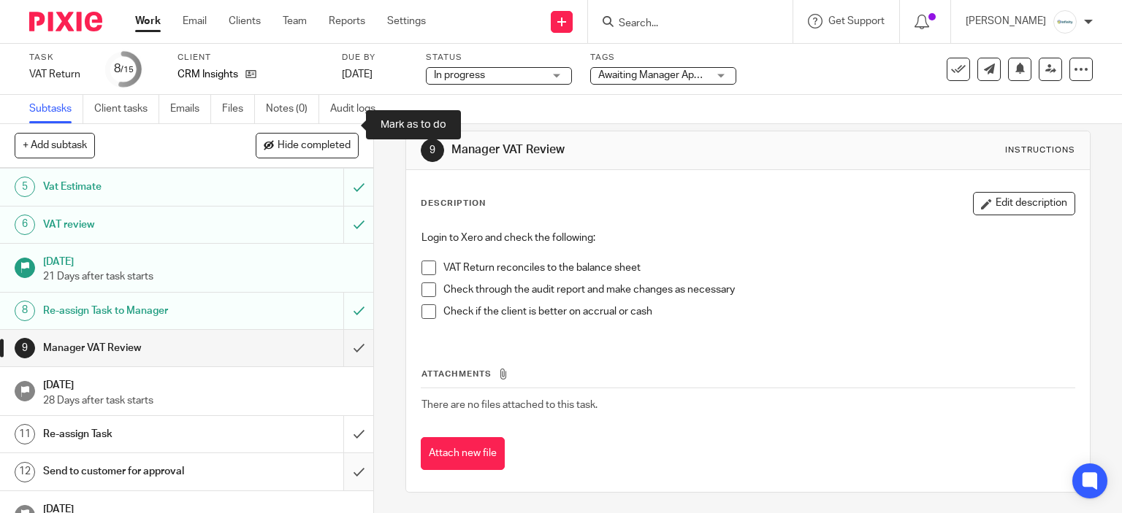
scroll to position [271, 0]
